Goal: Transaction & Acquisition: Obtain resource

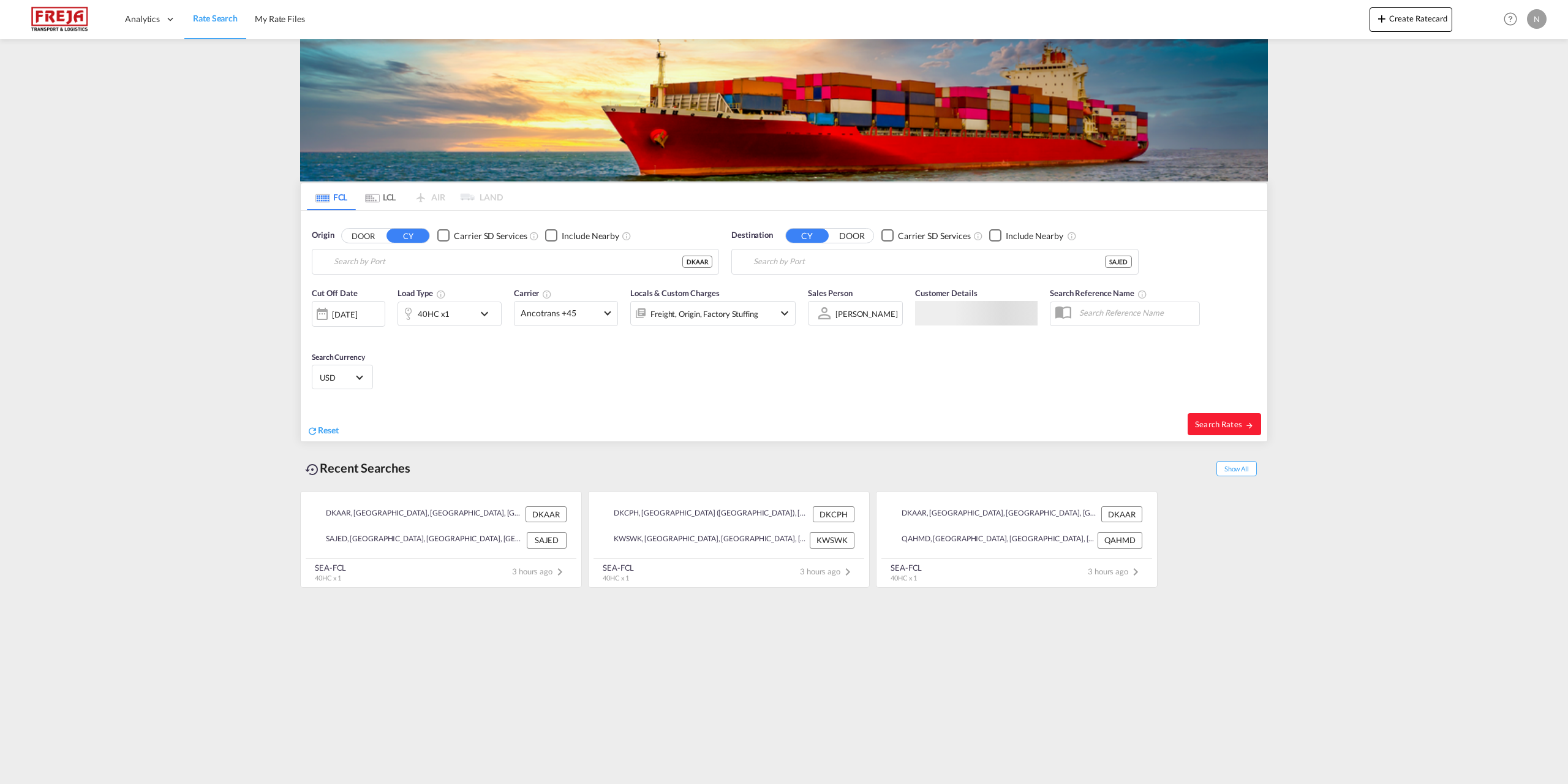
type input "[GEOGRAPHIC_DATA], [GEOGRAPHIC_DATA]"
type input "Jeddah, SAJED"
click at [435, 315] on div "40HC x1" at bounding box center [434, 314] width 32 height 17
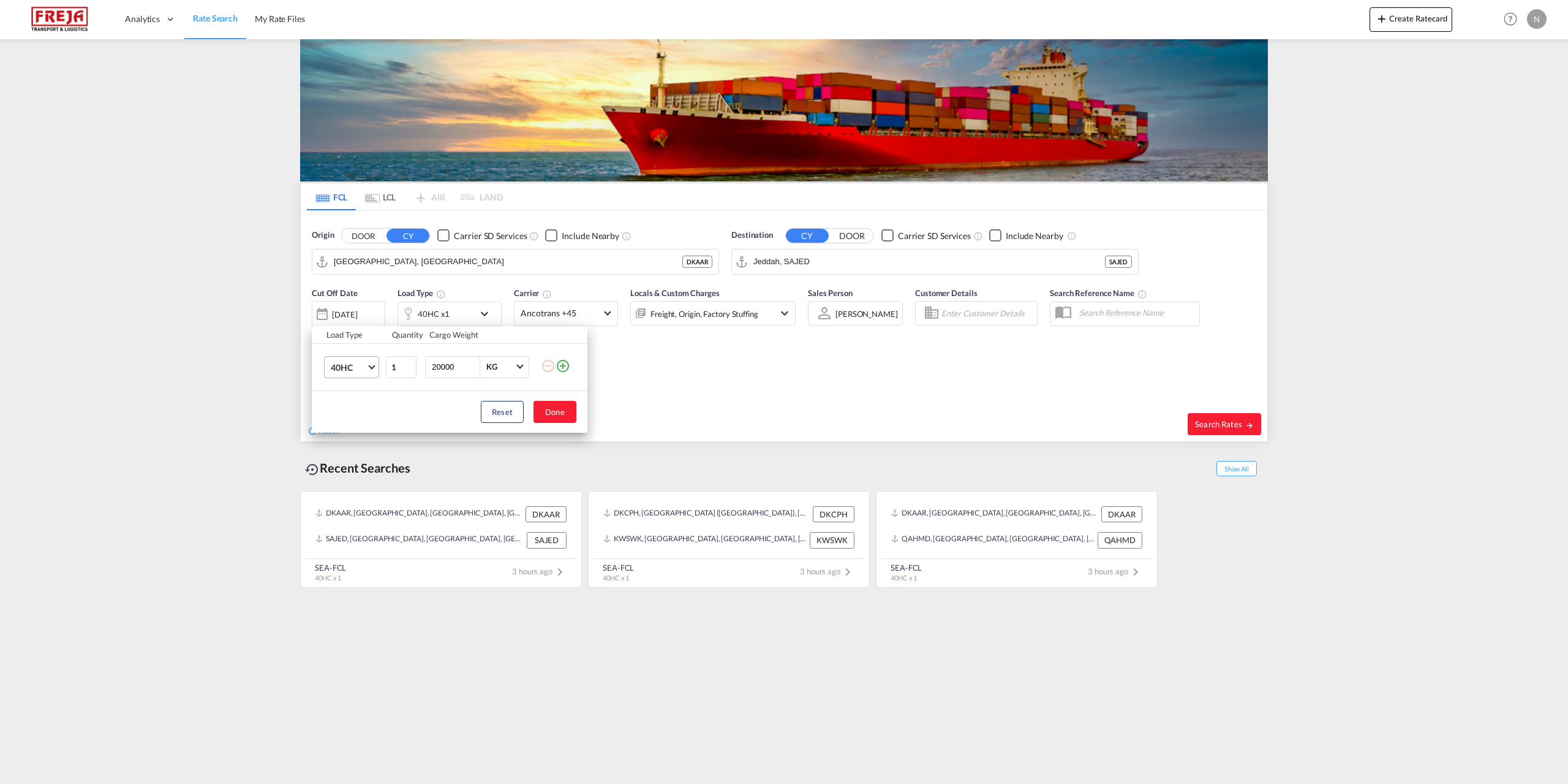
click at [359, 372] on span "40HC" at bounding box center [348, 367] width 36 height 12
click at [355, 362] on md-option "40OT" at bounding box center [363, 359] width 84 height 29
drag, startPoint x: 462, startPoint y: 364, endPoint x: 369, endPoint y: 364, distance: 93.0
click at [369, 364] on tr "40OT 1 20000 KG KG" at bounding box center [449, 367] width 276 height 47
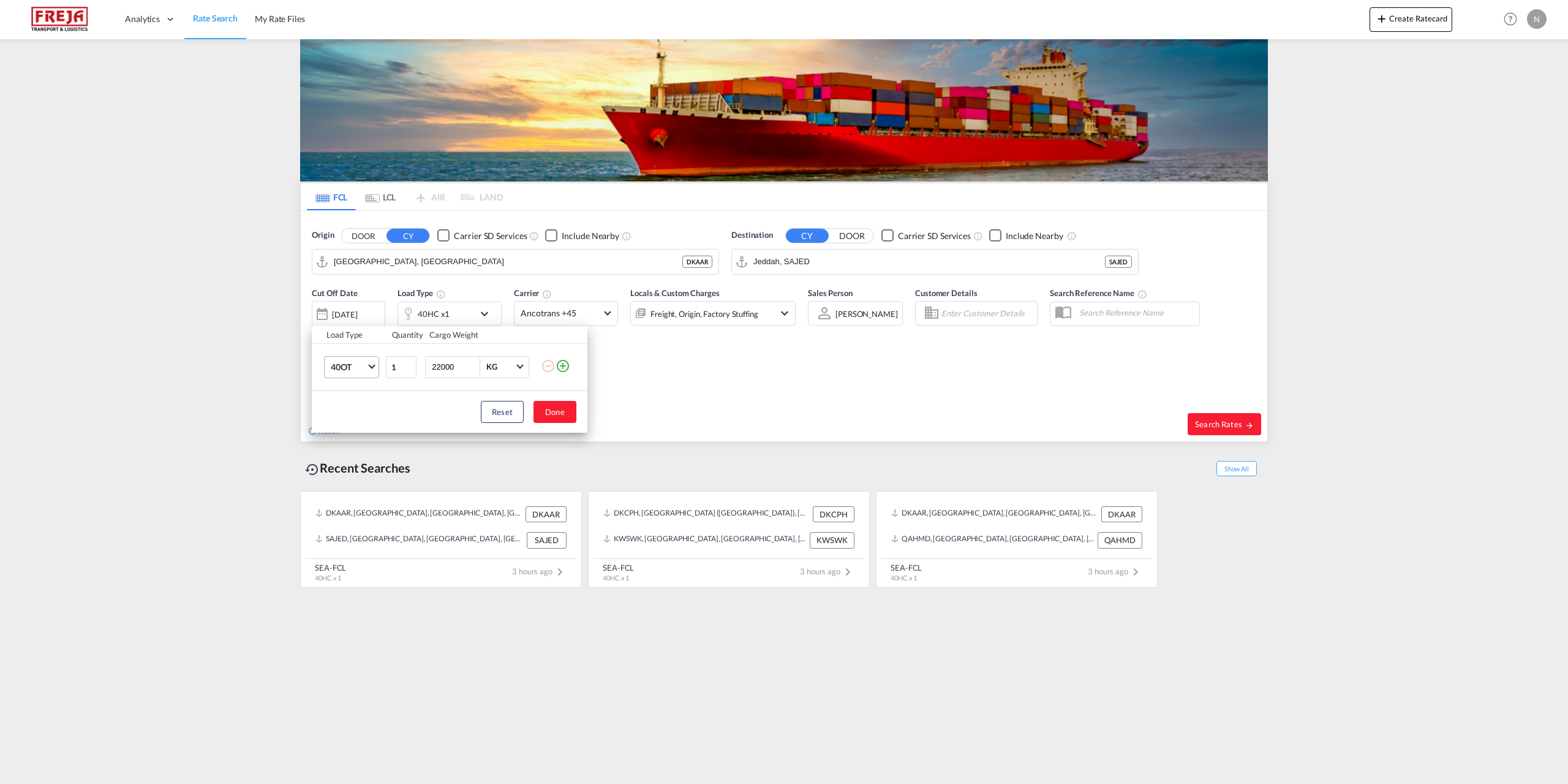
type input "22000"
drag, startPoint x: 555, startPoint y: 423, endPoint x: 555, endPoint y: 410, distance: 13.0
click at [554, 422] on div "Reset Done" at bounding box center [449, 412] width 276 height 41
click at [555, 410] on button "Done" at bounding box center [555, 412] width 43 height 22
click at [585, 324] on md-select-value "Ancotrans +45" at bounding box center [566, 313] width 103 height 24
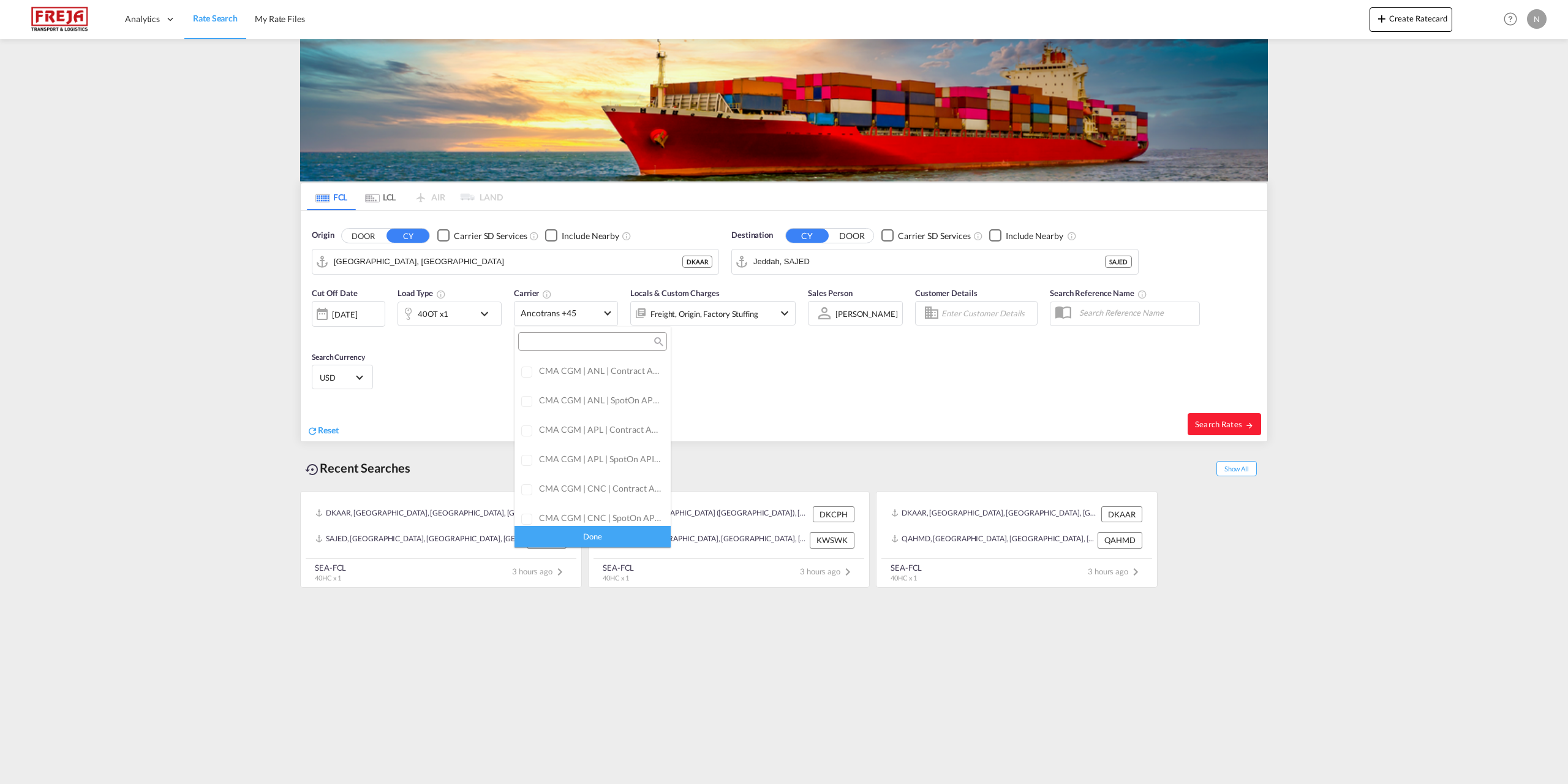
scroll to position [0, 0]
click at [621, 372] on div "Checkbox No Ink" at bounding box center [627, 368] width 12 height 12
click at [624, 539] on div "Done" at bounding box center [592, 536] width 156 height 21
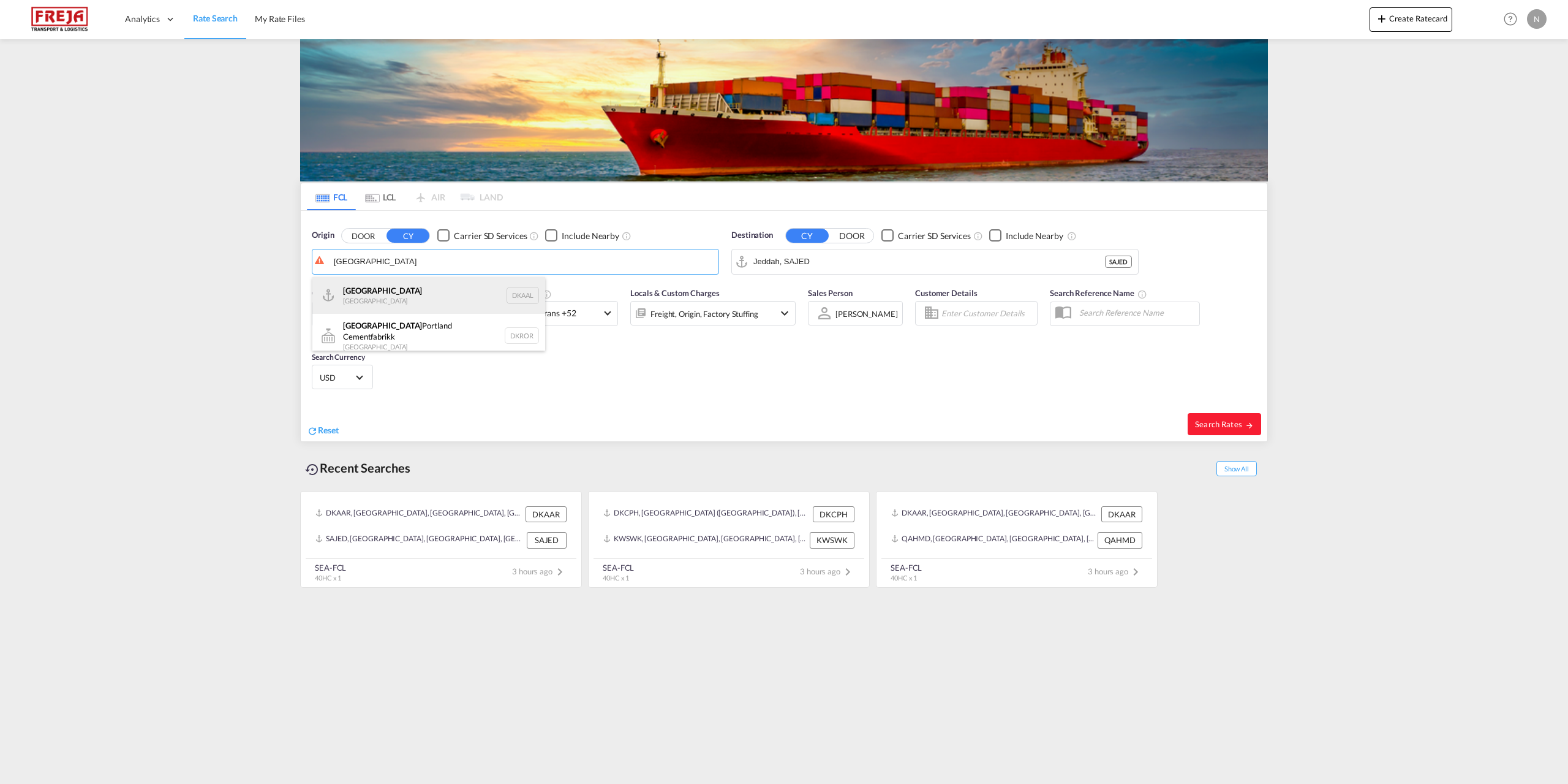
click at [395, 294] on div "Aalborg Denmark DKAAL" at bounding box center [429, 295] width 233 height 37
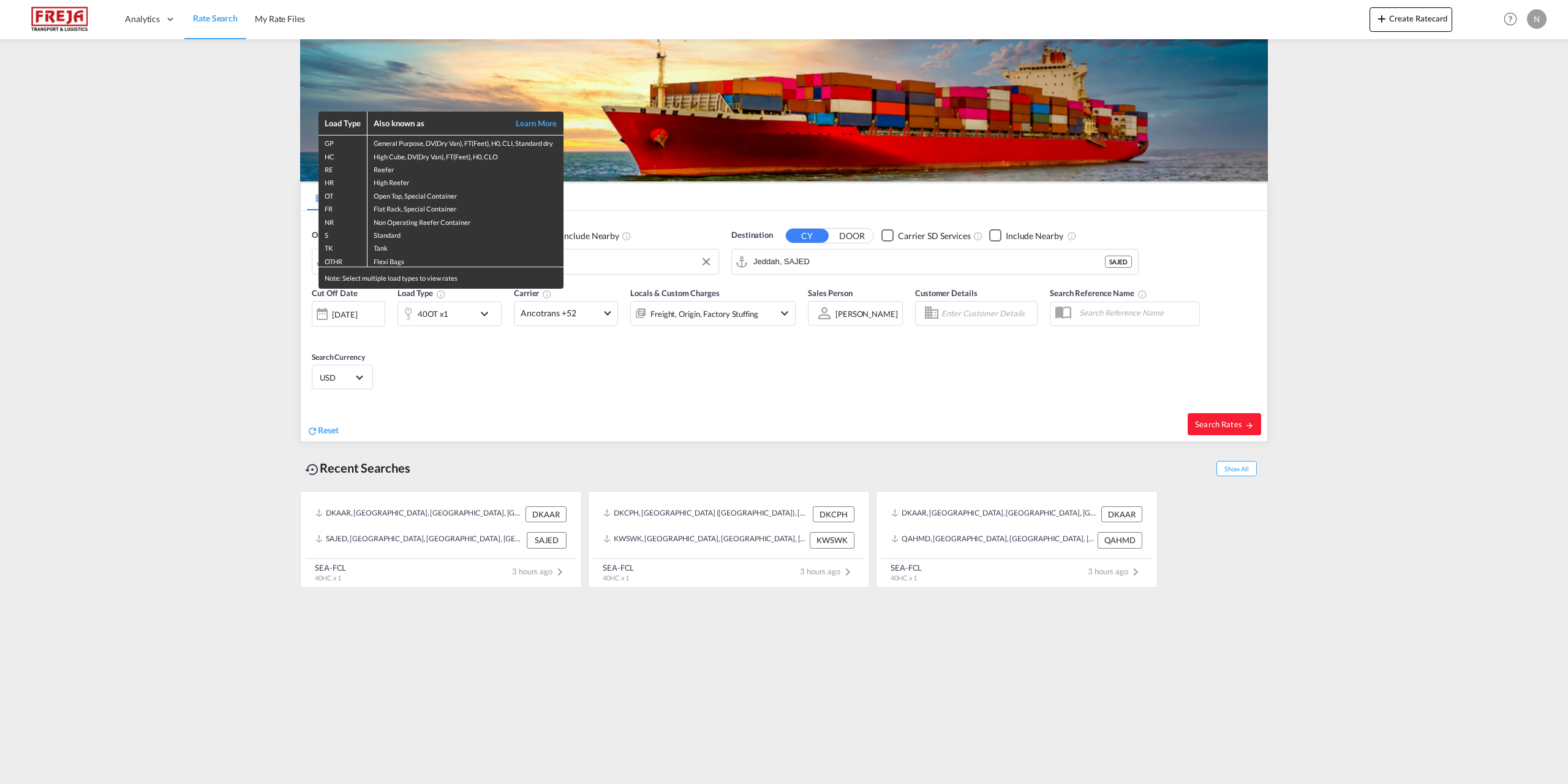
click at [896, 271] on div "Load Type Also known as Learn More GP General Purpose, DV(Dry Van), FT(Feet), H…" at bounding box center [784, 392] width 1568 height 784
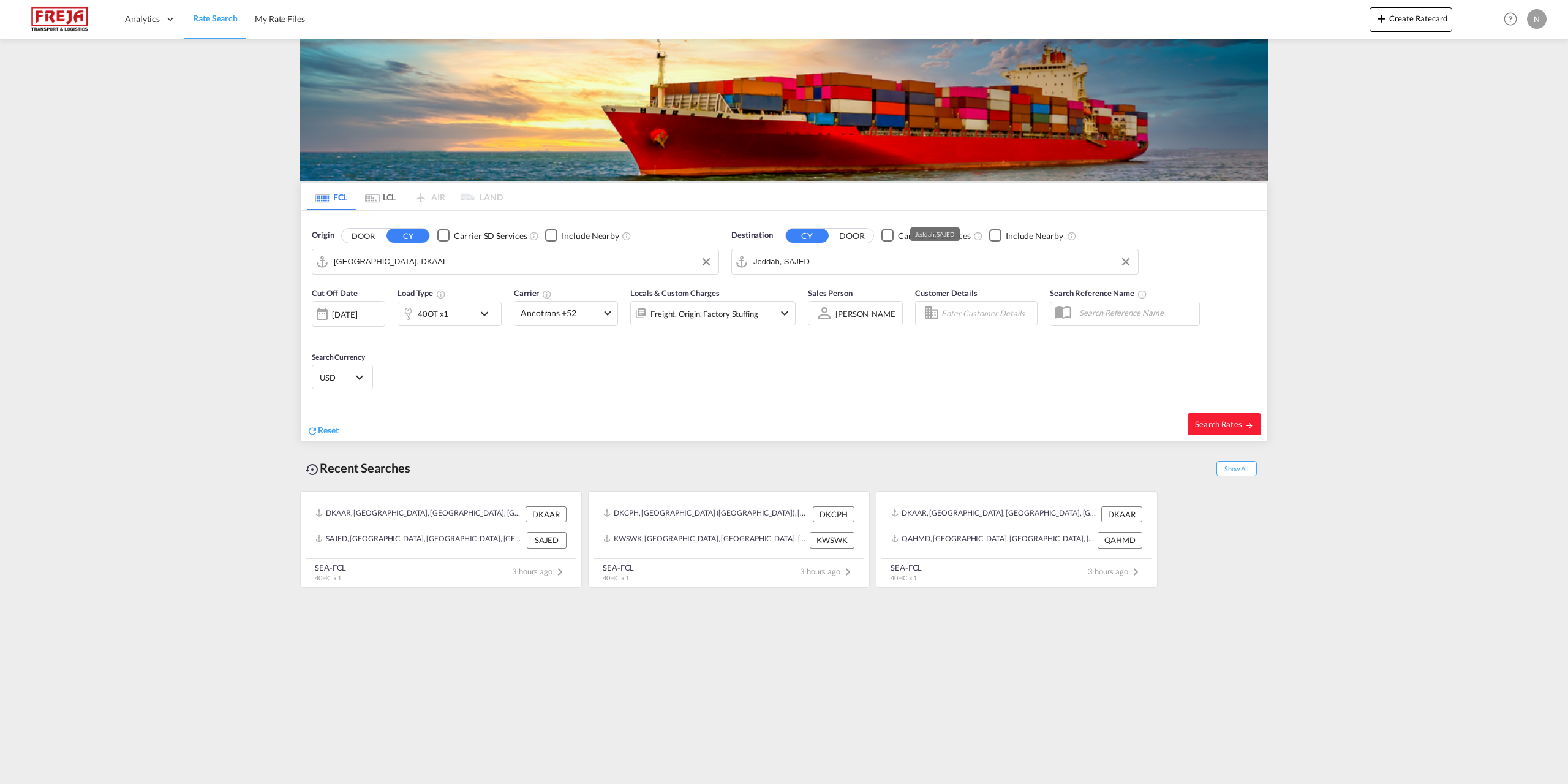
click at [886, 263] on input "Jeddah, SAJED" at bounding box center [942, 261] width 379 height 18
click at [603, 264] on input "[GEOGRAPHIC_DATA], DKAAL" at bounding box center [523, 261] width 379 height 18
click at [457, 294] on div "Aarhus [GEOGRAPHIC_DATA] DKAAR" at bounding box center [429, 295] width 233 height 37
type input "[GEOGRAPHIC_DATA], [GEOGRAPHIC_DATA]"
click at [841, 267] on input "Jeddah, SAJED" at bounding box center [942, 261] width 379 height 18
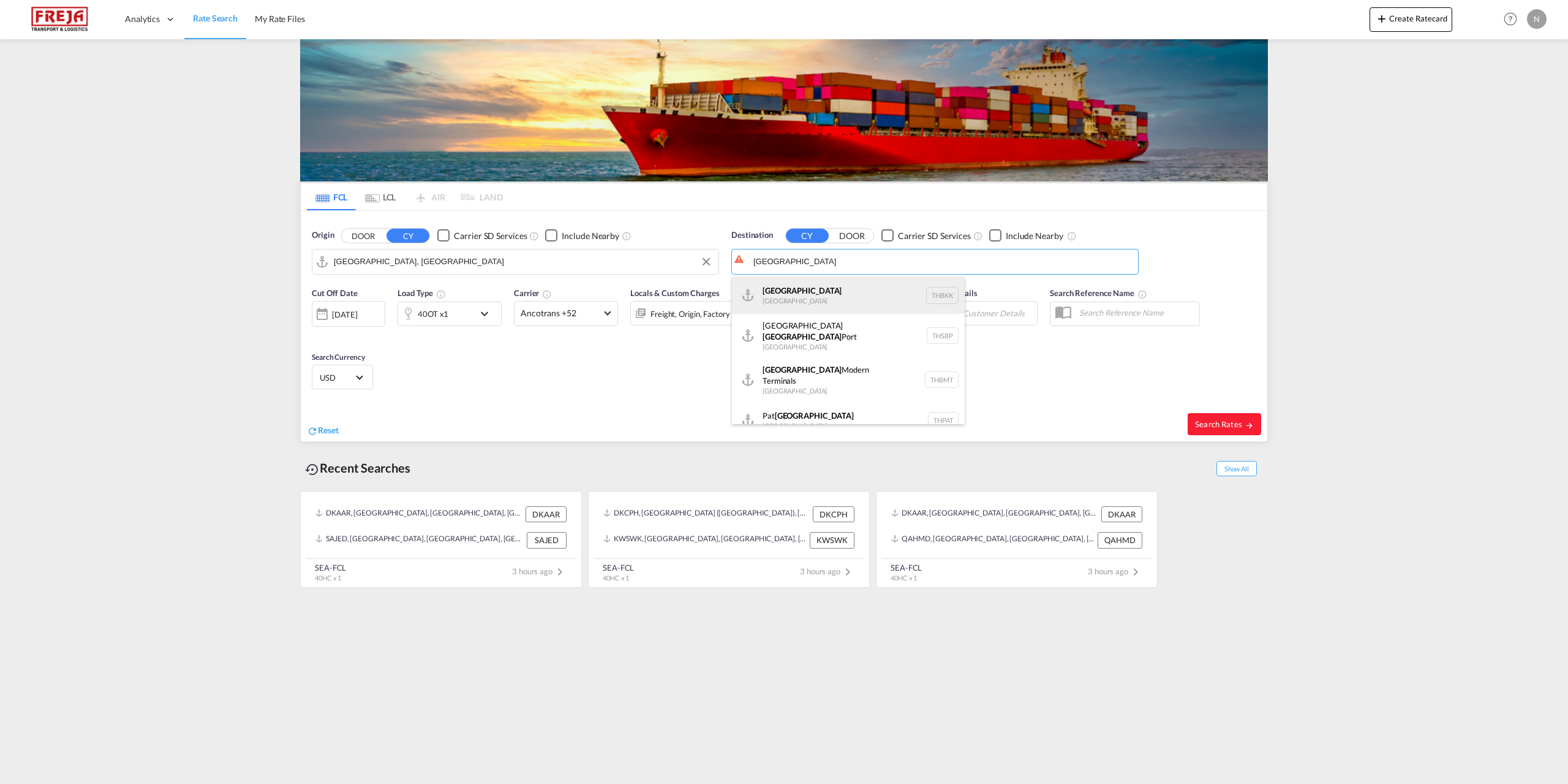
click at [848, 294] on div "[GEOGRAPHIC_DATA] [GEOGRAPHIC_DATA] THBKK" at bounding box center [848, 295] width 233 height 37
type input "[GEOGRAPHIC_DATA], THBKK"
click at [997, 238] on div "Checkbox No Ink" at bounding box center [995, 235] width 12 height 12
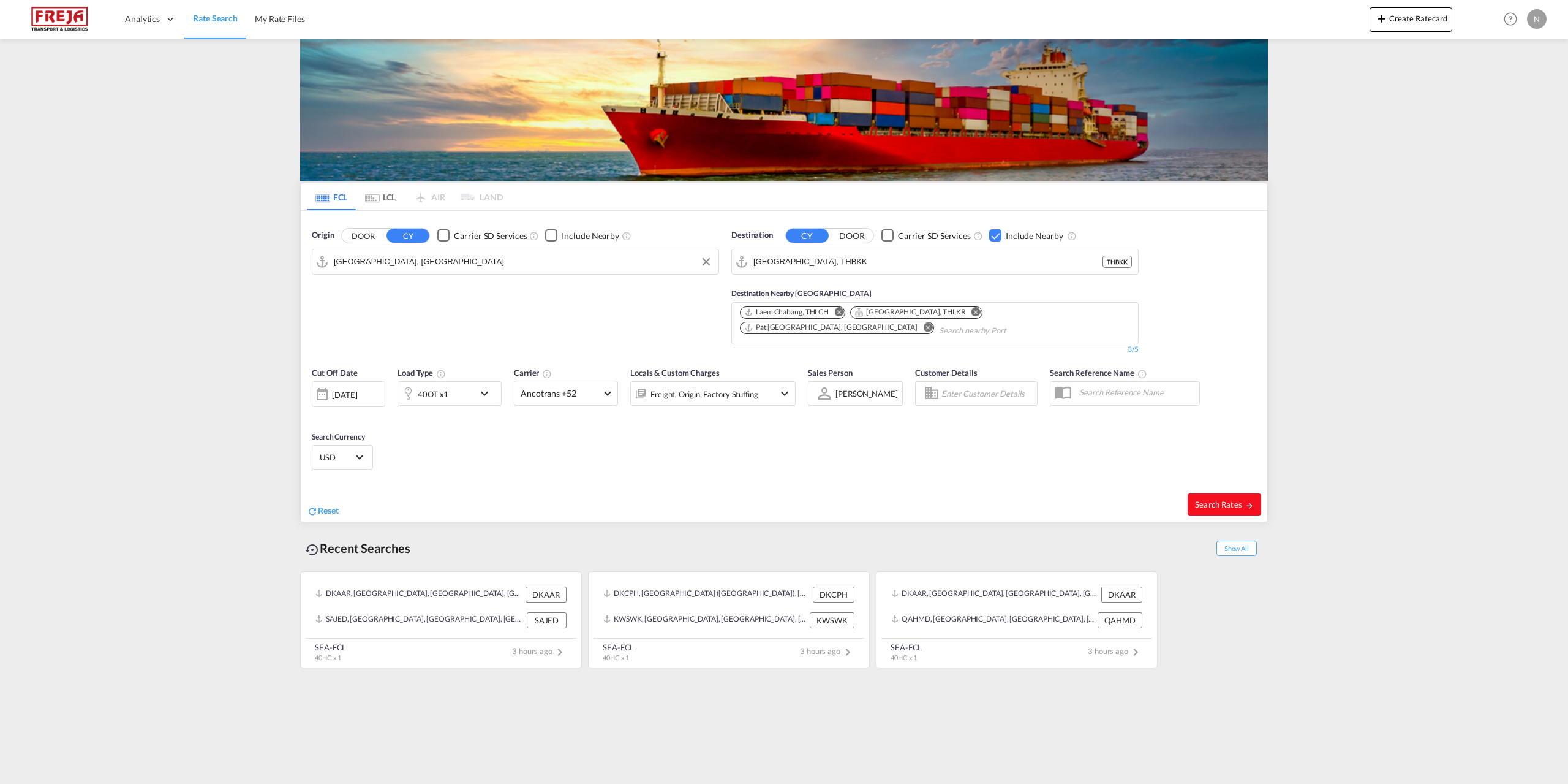
click at [1211, 505] on span "Search Rates" at bounding box center [1224, 504] width 59 height 9
type input "DKAAR to THBKK / [DATE]"
